Goal: Check status: Check status

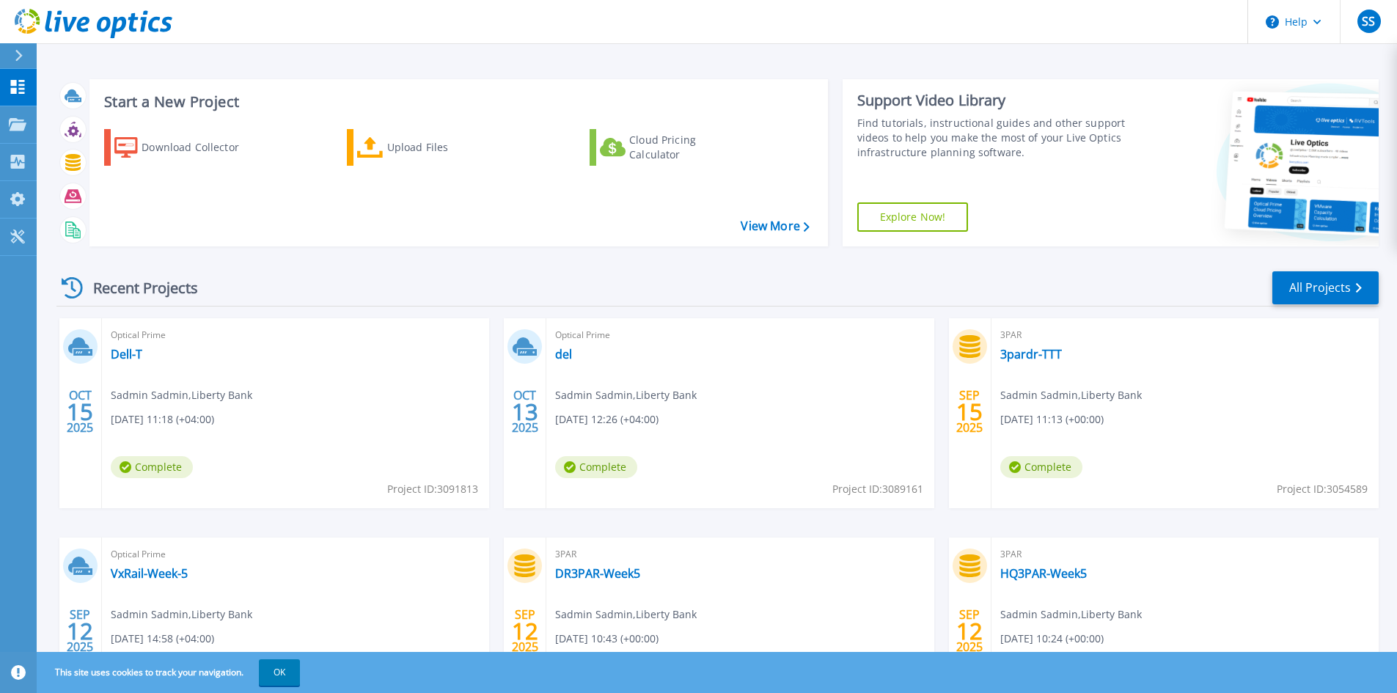
click at [161, 199] on div "Download Collector Upload Files Cloud Pricing Calculator" at bounding box center [456, 178] width 728 height 122
click at [85, 121] on div "Projects" at bounding box center [68, 125] width 60 height 38
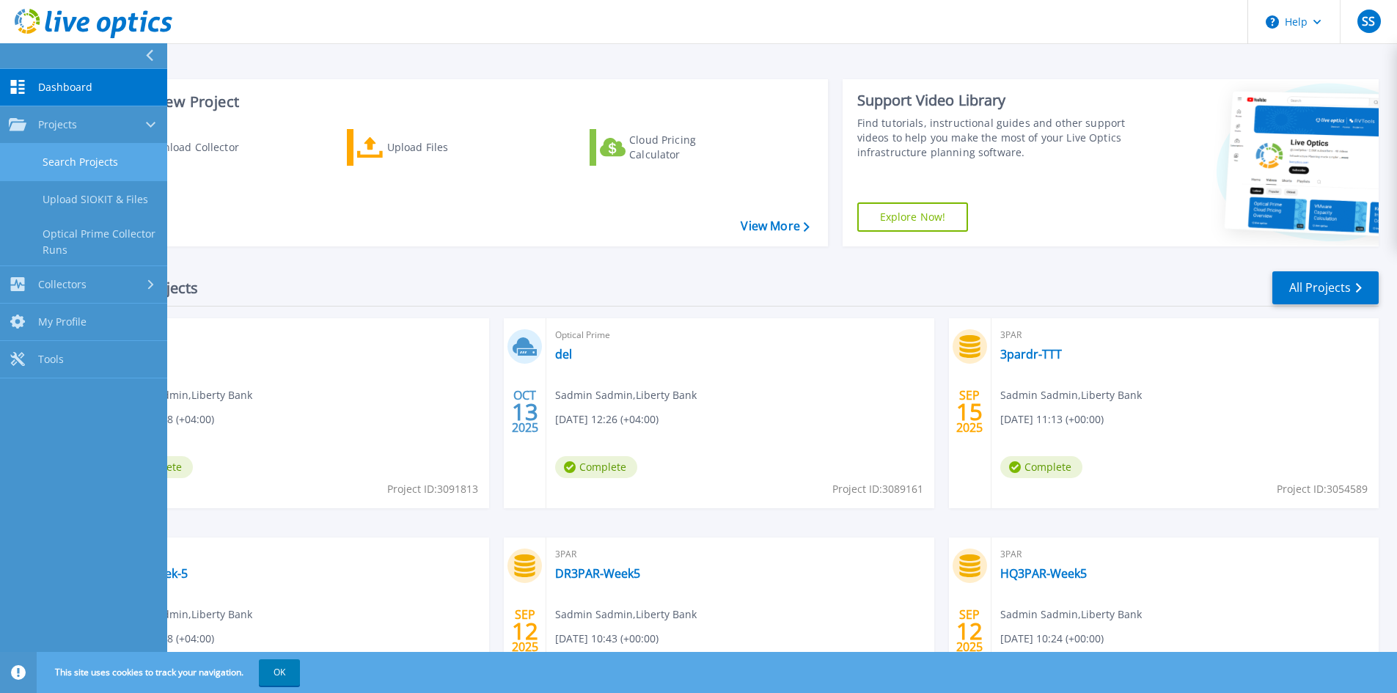
click at [95, 170] on link "Search Projects" at bounding box center [83, 162] width 167 height 37
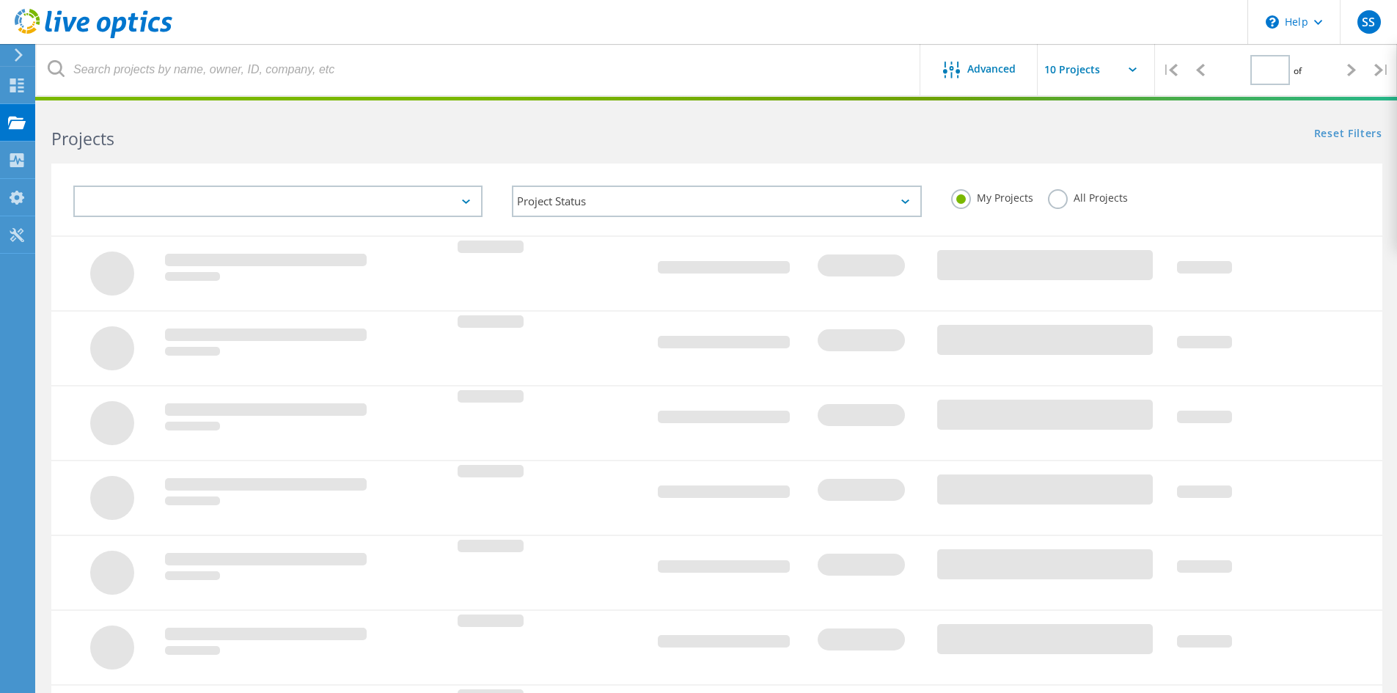
type input "1"
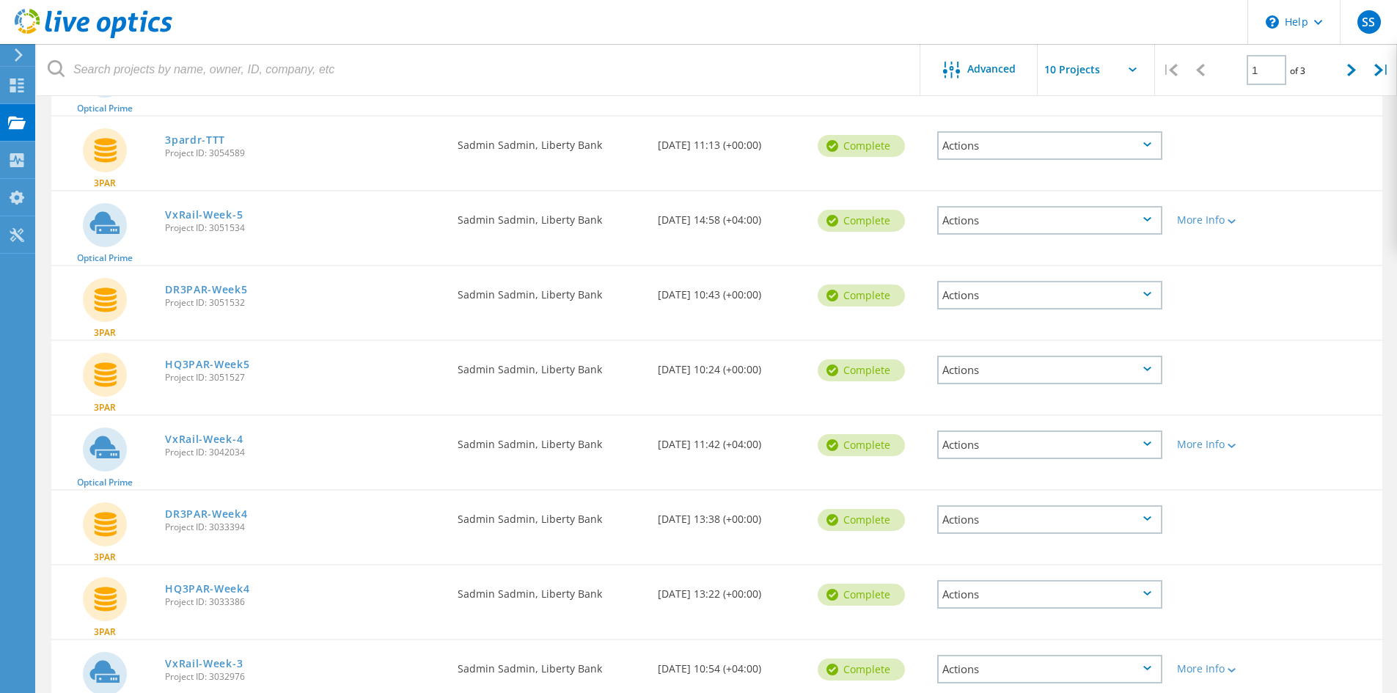
scroll to position [383, 0]
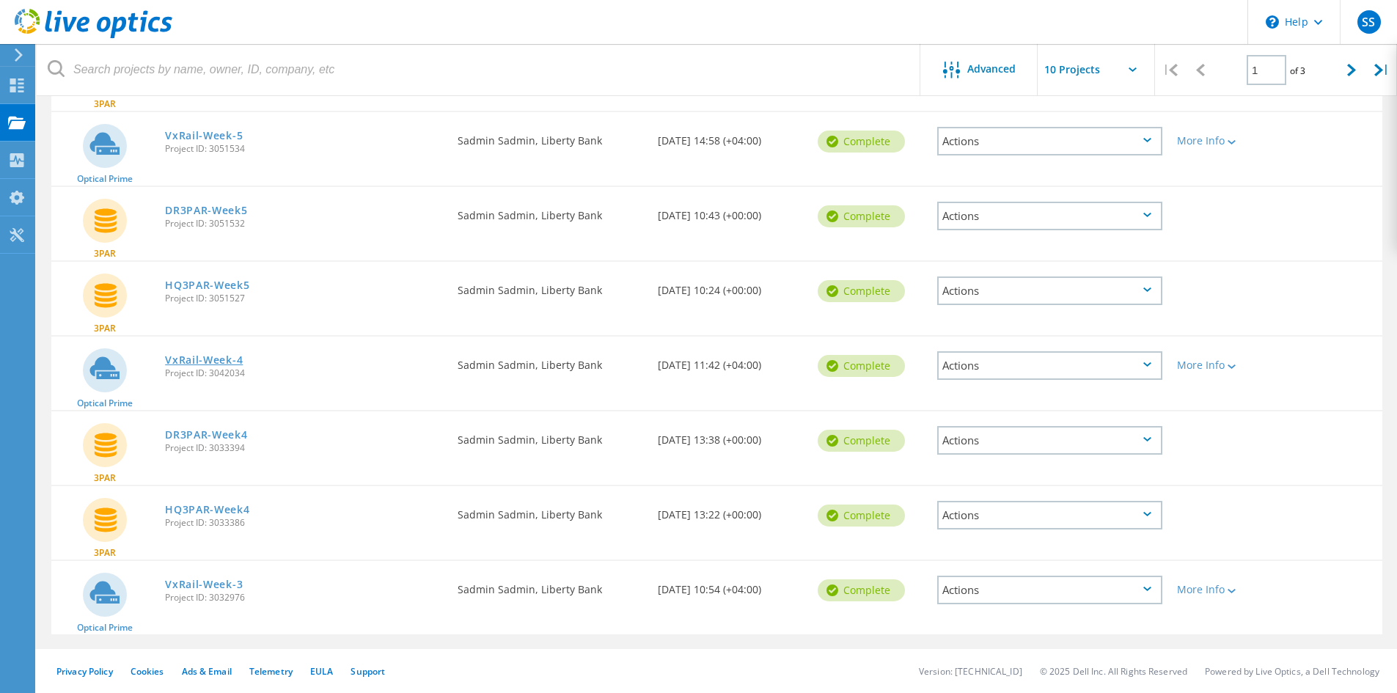
click at [221, 361] on link "VxRail-Week-4" at bounding box center [204, 360] width 78 height 10
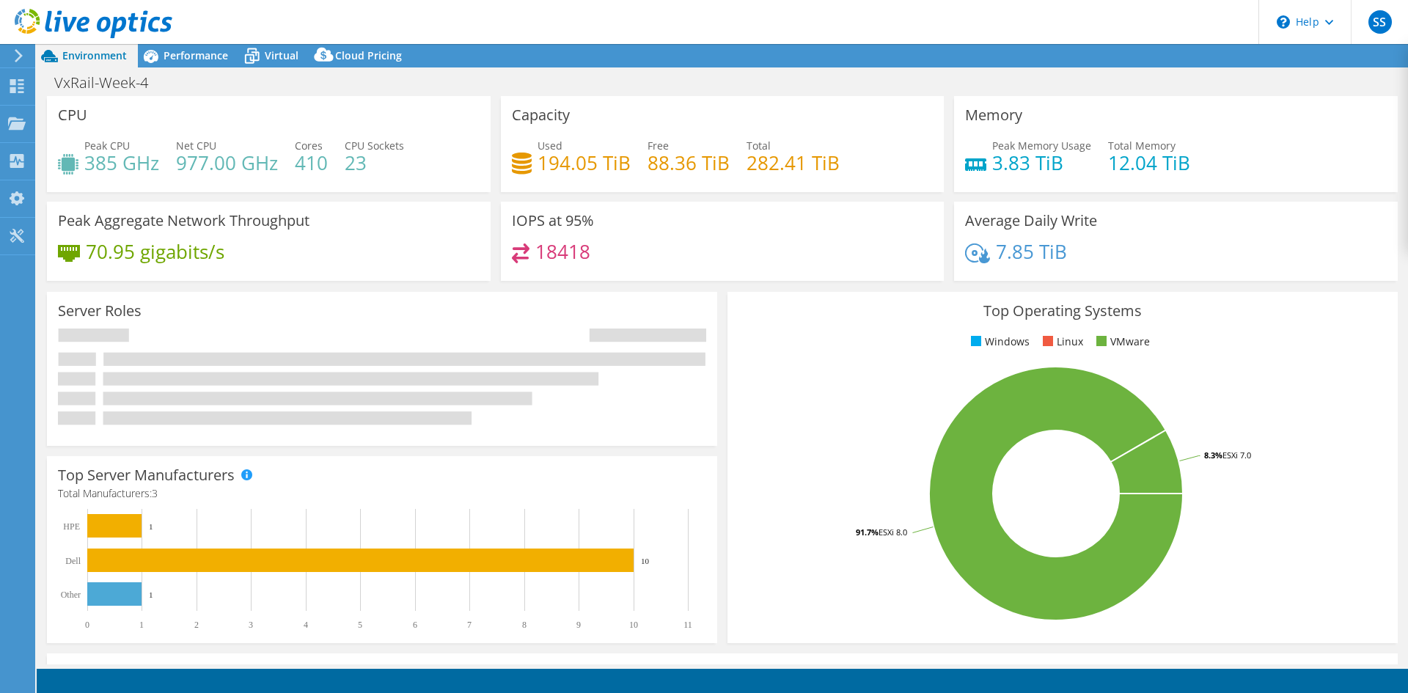
select select "USD"
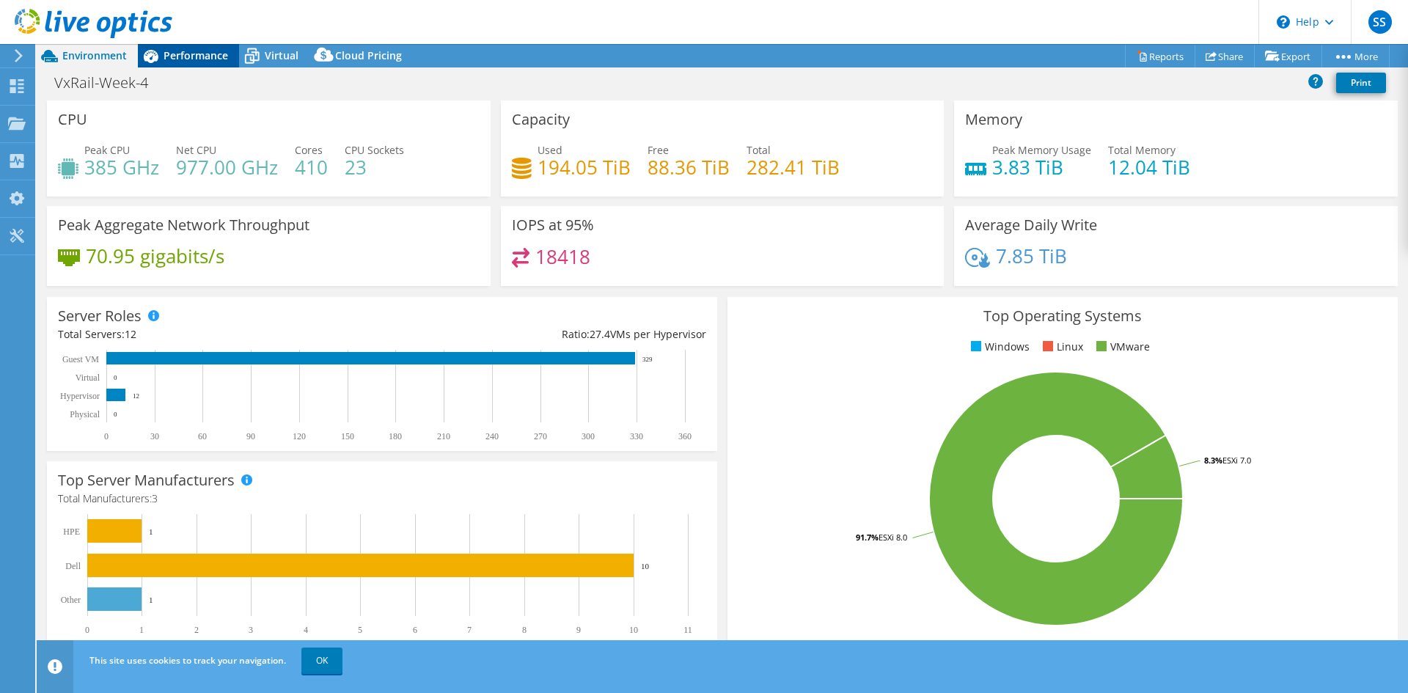
click at [168, 54] on span "Performance" at bounding box center [196, 55] width 65 height 14
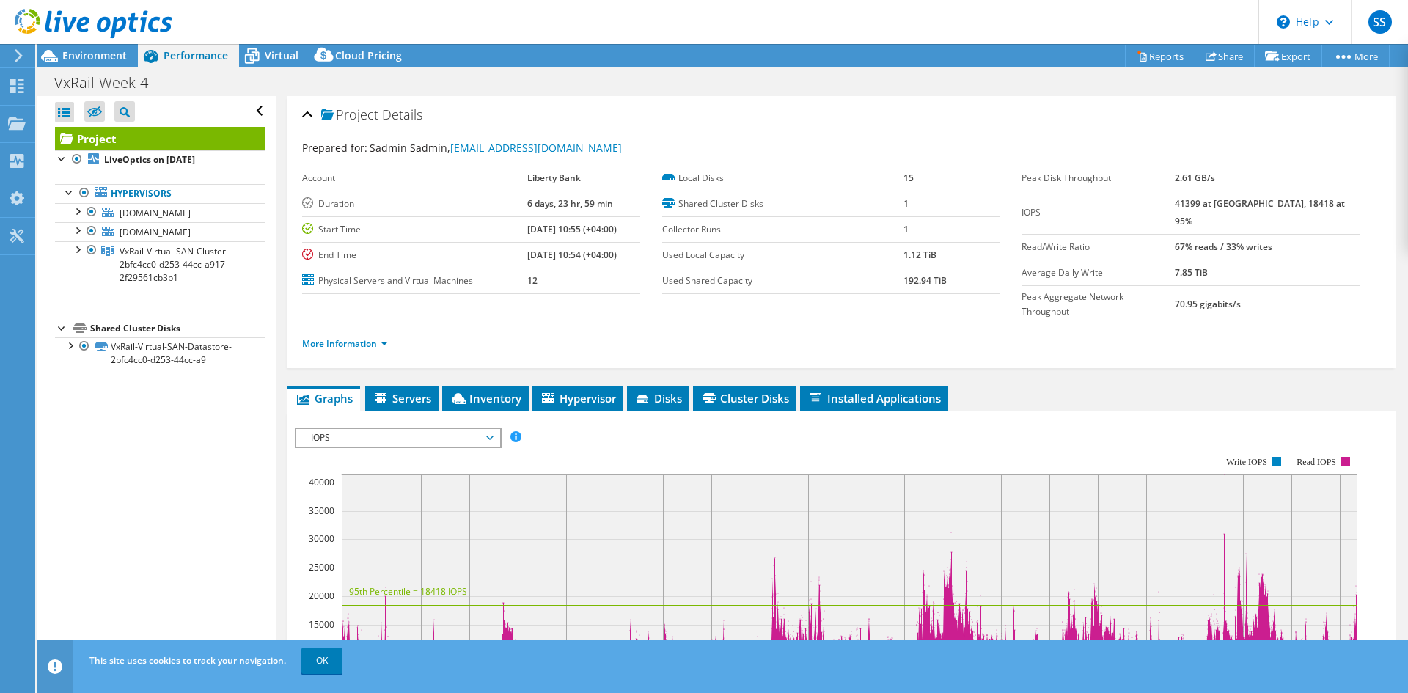
click at [357, 337] on link "More Information" at bounding box center [345, 343] width 86 height 12
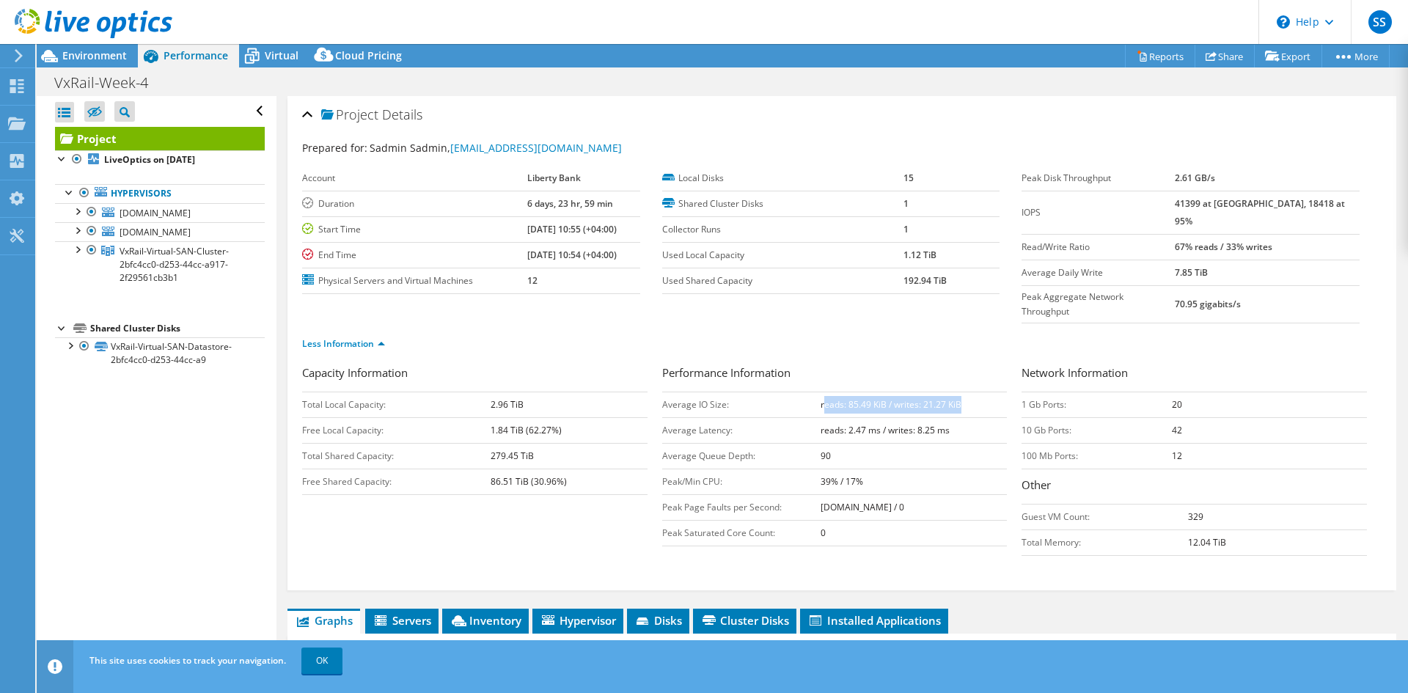
drag, startPoint x: 820, startPoint y: 375, endPoint x: 978, endPoint y: 371, distance: 157.7
click at [978, 392] on td "reads: 85.49 KiB / writes: 21.27 KiB" at bounding box center [914, 405] width 187 height 26
drag, startPoint x: 978, startPoint y: 371, endPoint x: 818, endPoint y: 373, distance: 159.9
click at [821, 392] on td "reads: 85.49 KiB / writes: 21.27 KiB" at bounding box center [914, 405] width 187 height 26
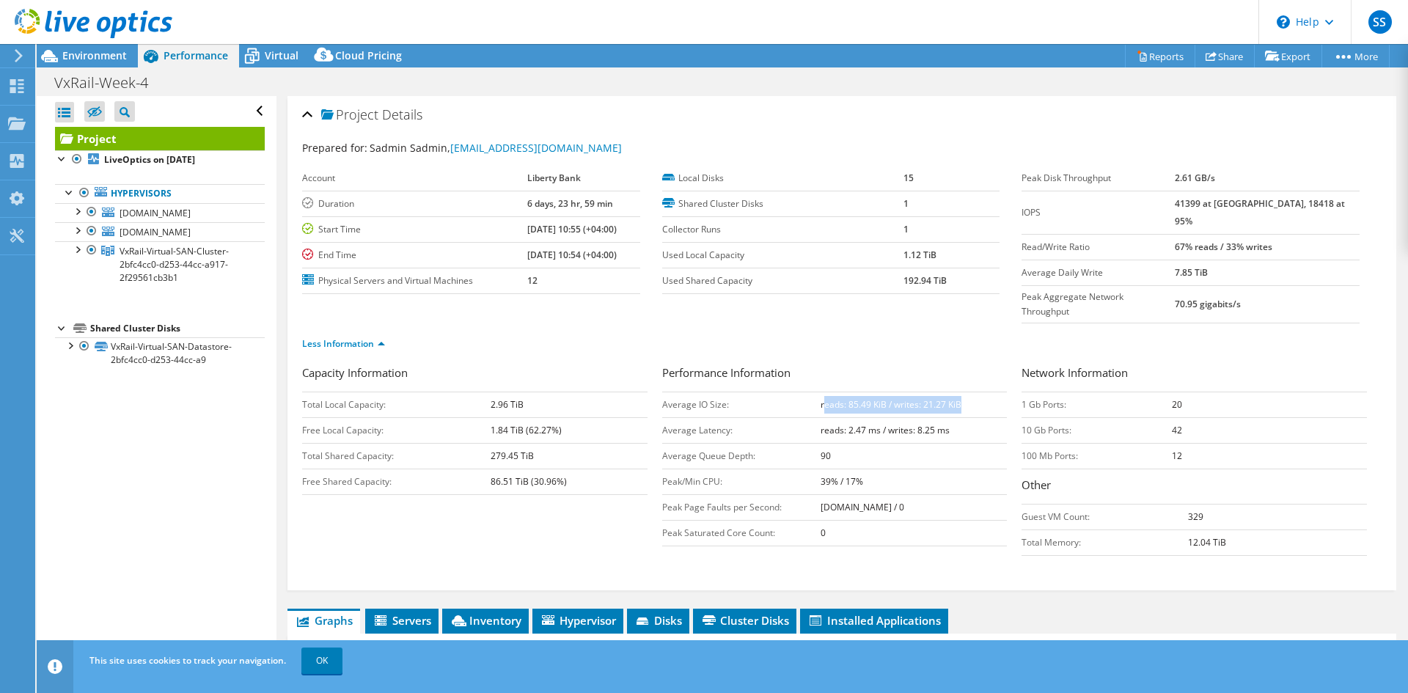
click at [821, 398] on b "reads: 85.49 KiB / writes: 21.27 KiB" at bounding box center [891, 404] width 141 height 12
click at [833, 332] on ul "Less Information" at bounding box center [842, 342] width 1080 height 20
drag, startPoint x: 845, startPoint y: 375, endPoint x: 881, endPoint y: 373, distance: 36.0
click at [881, 398] on b "reads: 85.49 KiB / writes: 21.27 KiB" at bounding box center [891, 404] width 141 height 12
click at [796, 75] on div "VxRail-Week-4 Print" at bounding box center [722, 82] width 1371 height 27
